Goal: Find specific page/section: Find specific page/section

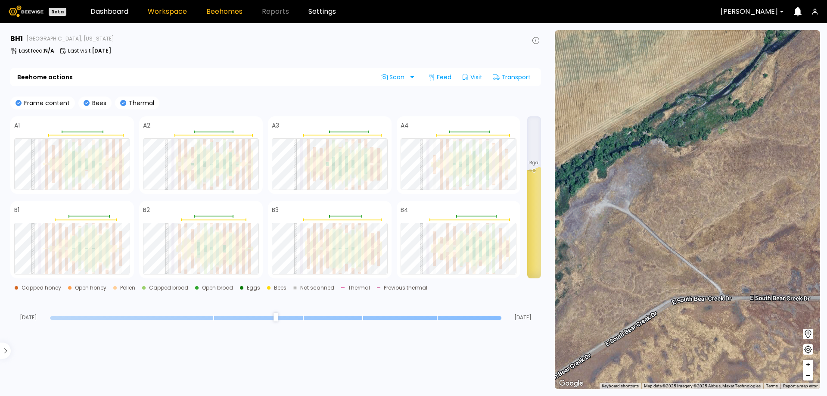
click at [158, 12] on link "Workspace" at bounding box center [167, 11] width 39 height 7
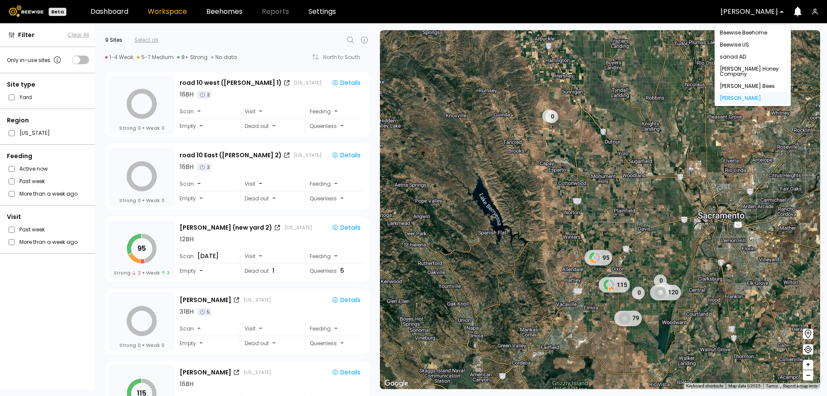
click at [746, 12] on div at bounding box center [748, 12] width 57 height 8
click at [757, 35] on div "Beewise Beehome" at bounding box center [752, 32] width 66 height 5
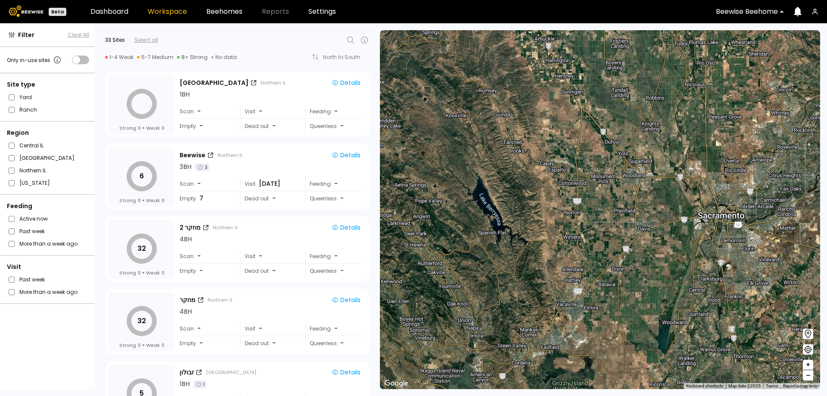
click at [808, 350] on icon at bounding box center [807, 349] width 10 height 10
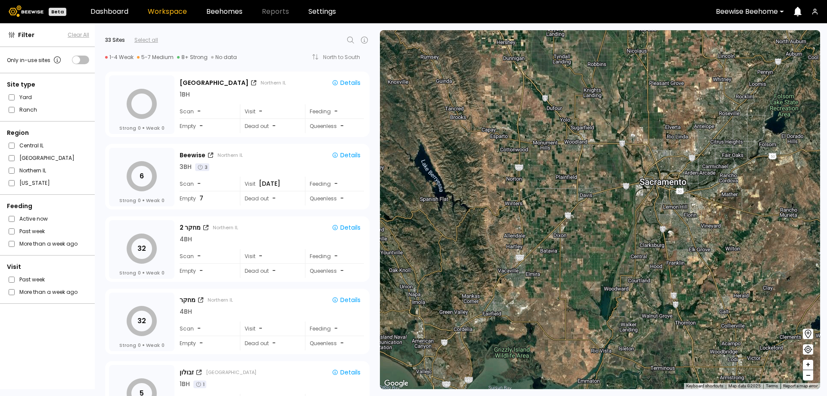
drag, startPoint x: 700, startPoint y: 281, endPoint x: 625, endPoint y: 228, distance: 91.7
click at [628, 232] on div "1 BH 5 BH 1 BH 1 BH 4 BH 1 BH 1 BH" at bounding box center [600, 209] width 440 height 359
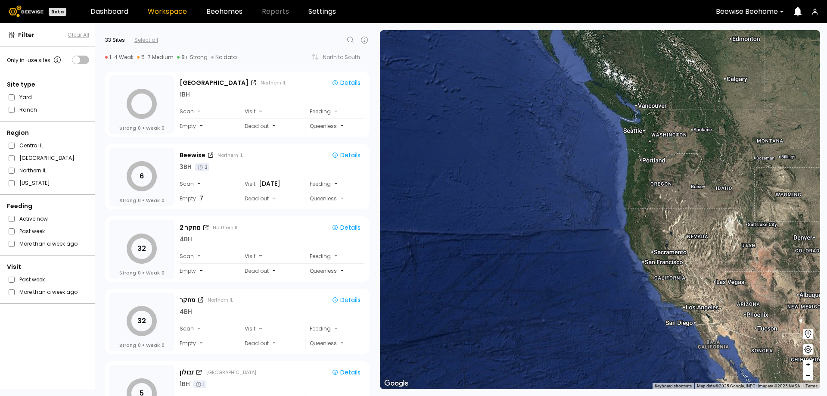
drag, startPoint x: 704, startPoint y: 302, endPoint x: 574, endPoint y: 212, distance: 158.1
click at [571, 208] on div "14 BH" at bounding box center [600, 209] width 440 height 359
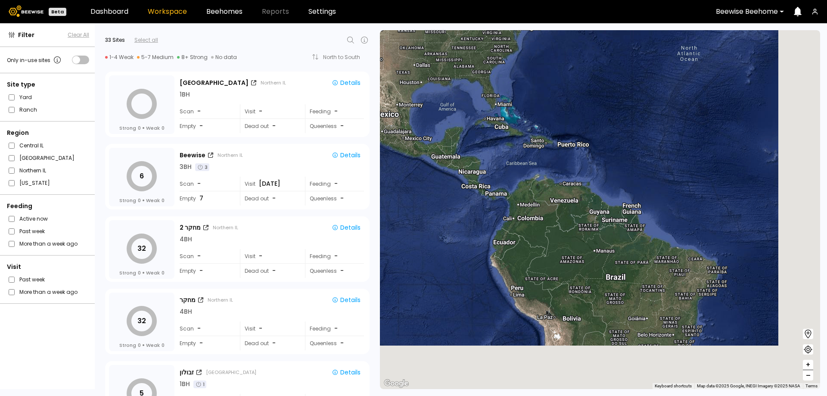
drag, startPoint x: 669, startPoint y: 259, endPoint x: 543, endPoint y: 197, distance: 140.2
click at [529, 187] on div "14 BH" at bounding box center [600, 209] width 440 height 359
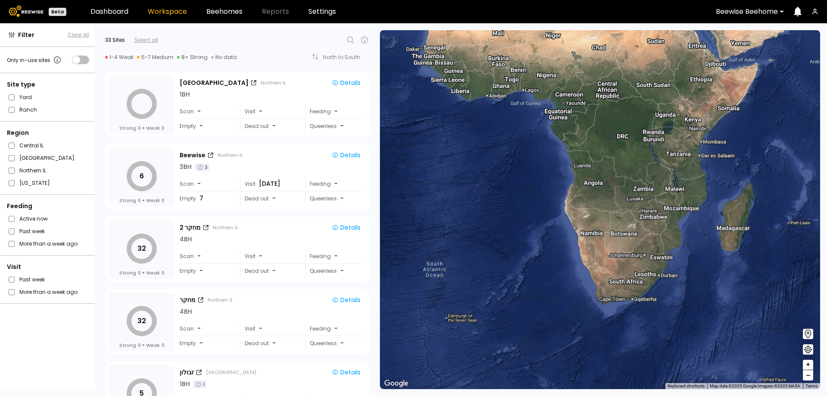
drag, startPoint x: 620, startPoint y: 205, endPoint x: 614, endPoint y: 233, distance: 28.7
click at [615, 226] on div "14 BH" at bounding box center [600, 209] width 440 height 359
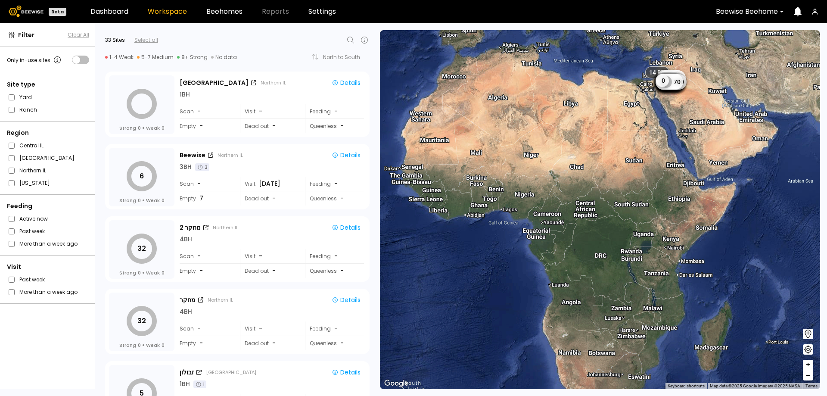
drag, startPoint x: 588, startPoint y: 170, endPoint x: 556, endPoint y: 259, distance: 95.3
click at [551, 257] on div "14 BH 0 6 32 32 5 21 35 45 37 42 0 50 48 17 35 50 46 38 39 45 44 42 38 46 40 27…" at bounding box center [600, 209] width 440 height 359
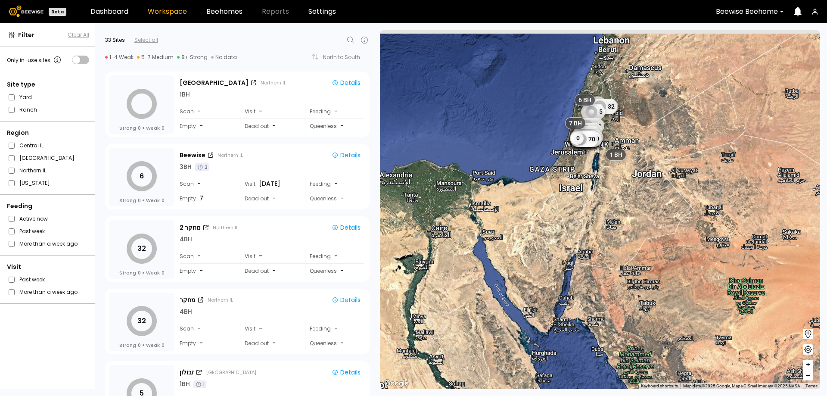
drag, startPoint x: 613, startPoint y: 154, endPoint x: 601, endPoint y: 231, distance: 78.1
click at [601, 236] on div "0 6 32 32 5 21 35 45 37 42 0 50 48 17 35 50 46 38 39 45 44 42 38 46 40 27 55 46…" at bounding box center [600, 209] width 440 height 359
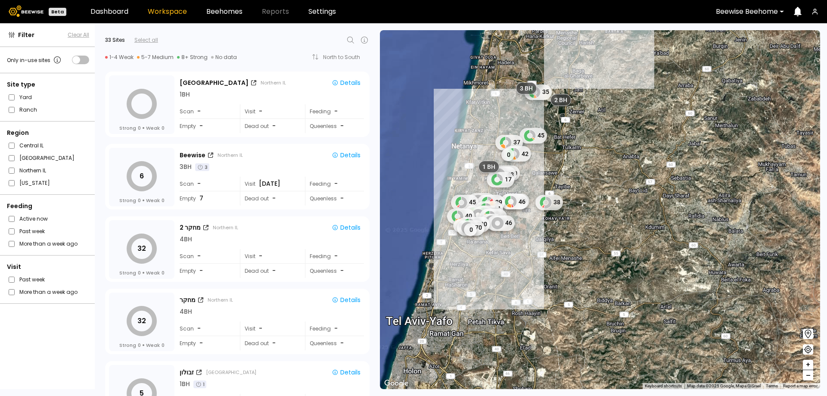
drag, startPoint x: 543, startPoint y: 185, endPoint x: 563, endPoint y: 181, distance: 19.7
click at [563, 181] on div "35 45 37 42 0 50 48 17 35 50 46 38 39 45 44 42 38 46 40 27 55 46 120 0 0 70 0 1…" at bounding box center [600, 209] width 440 height 359
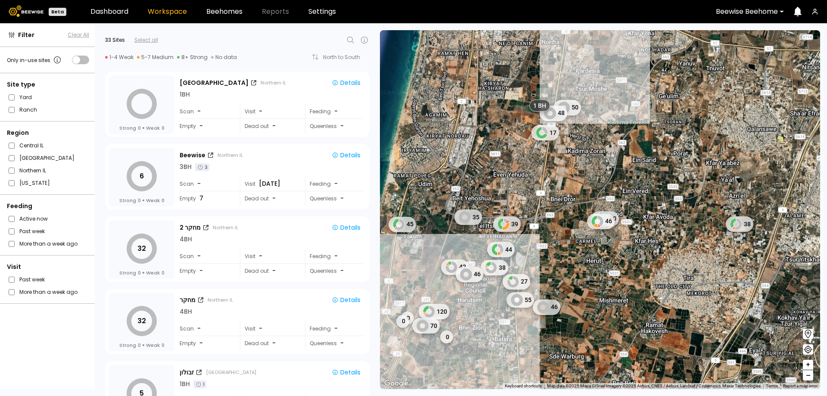
drag, startPoint x: 551, startPoint y: 165, endPoint x: 560, endPoint y: 207, distance: 42.8
click at [560, 207] on div "50 48 17 35 50 46 38 39 45 44 42 38 46 27 55 46 120 0 0 70 0 1 BH 1 BH 1 BH 1 B…" at bounding box center [600, 209] width 440 height 359
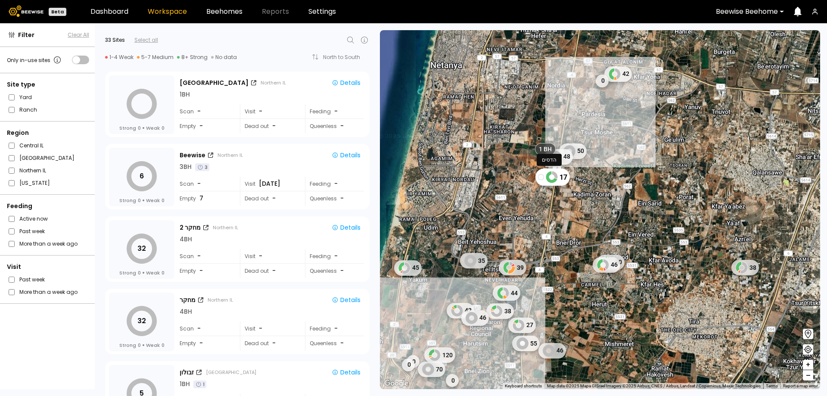
click at [551, 179] on icon at bounding box center [551, 177] width 12 height 12
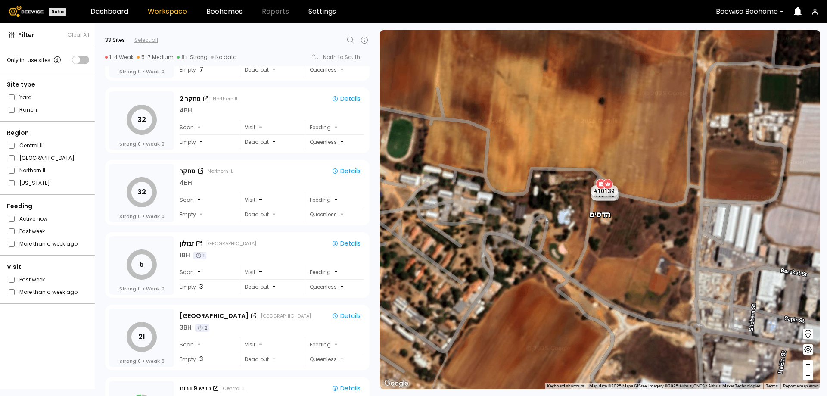
scroll to position [129, 0]
click at [221, 9] on link "Beehomes" at bounding box center [224, 11] width 36 height 7
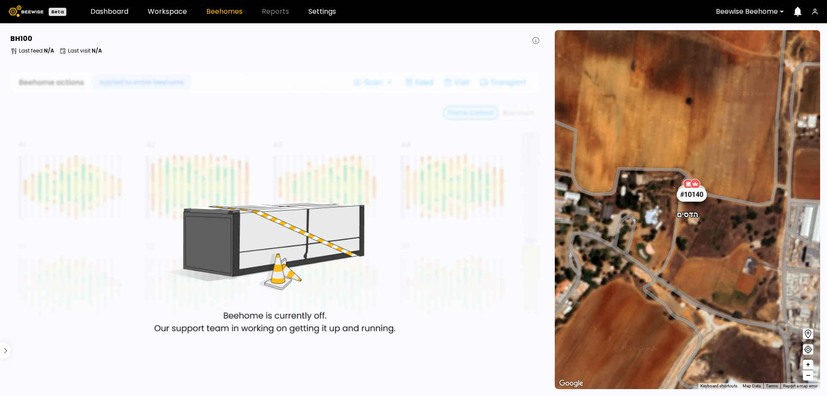
click at [688, 195] on div "# 10140" at bounding box center [691, 194] width 30 height 14
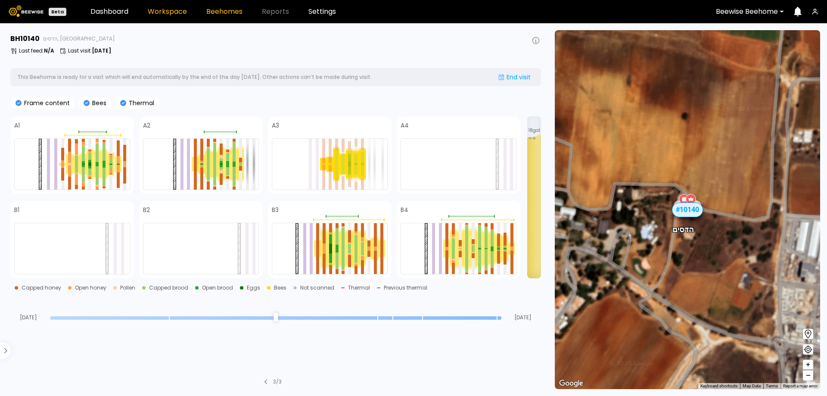
click at [179, 9] on link "Workspace" at bounding box center [167, 11] width 39 height 7
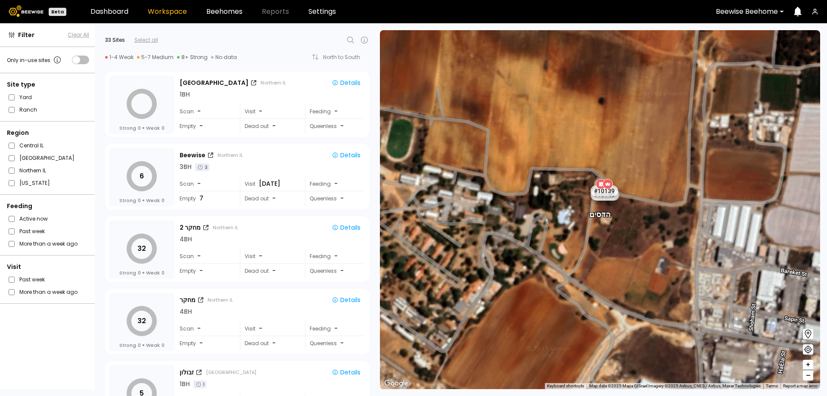
click at [349, 39] on icon at bounding box center [350, 40] width 10 height 10
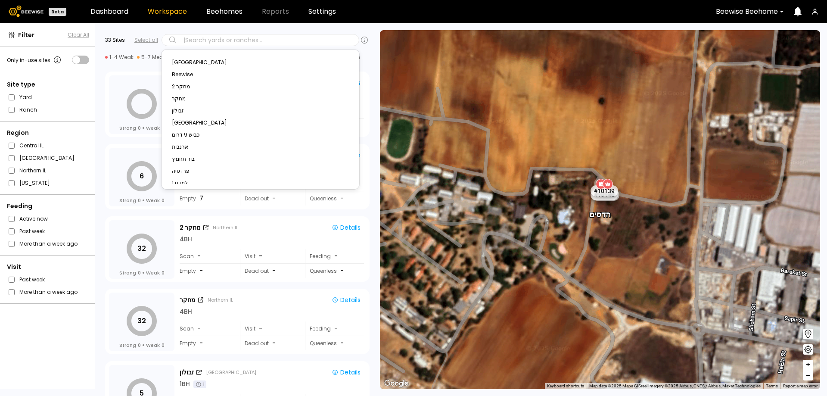
click at [215, 38] on div at bounding box center [269, 40] width 173 height 8
paste input "**********"
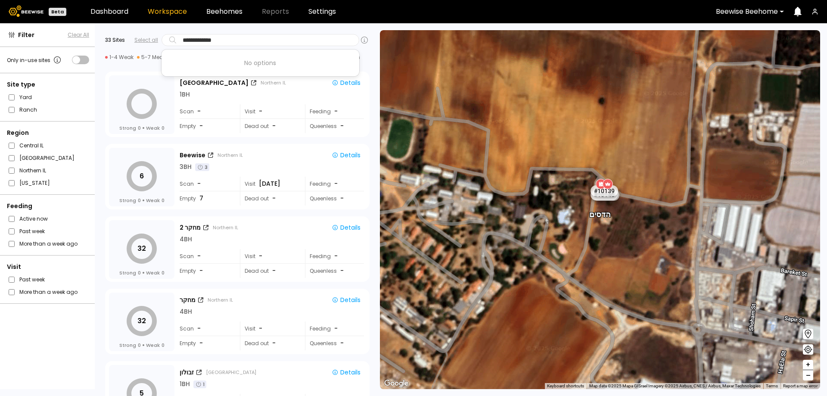
drag, startPoint x: 201, startPoint y: 42, endPoint x: 157, endPoint y: 46, distance: 43.6
click at [157, 46] on div "**********" at bounding box center [237, 40] width 264 height 13
type input "*******"
click at [183, 64] on div "ווינגיט" at bounding box center [260, 62] width 177 height 5
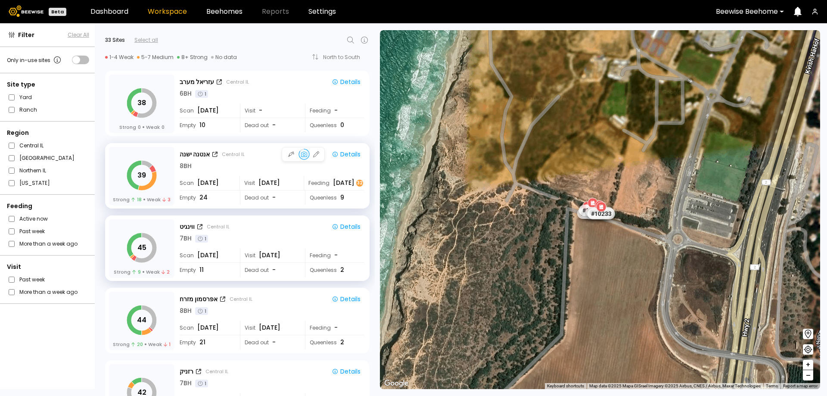
scroll to position [1203, 0]
